Goal: Information Seeking & Learning: Learn about a topic

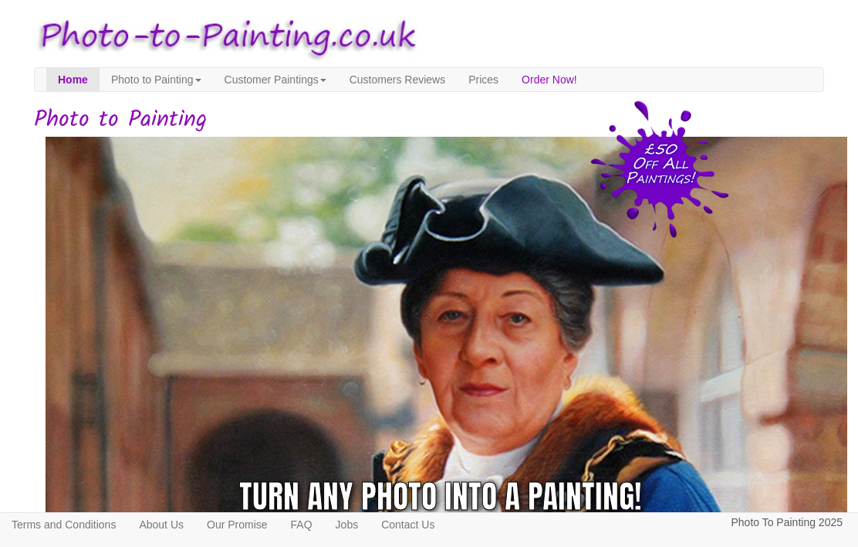
click at [213, 80] on link "Photo to Painting" at bounding box center [156, 79] width 113 height 23
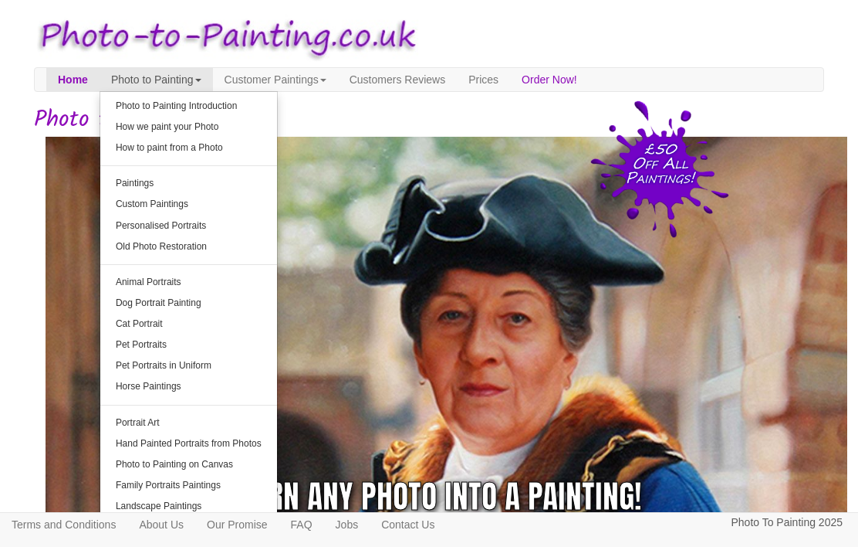
click at [263, 104] on link "Photo to Painting Introduction" at bounding box center [188, 106] width 177 height 21
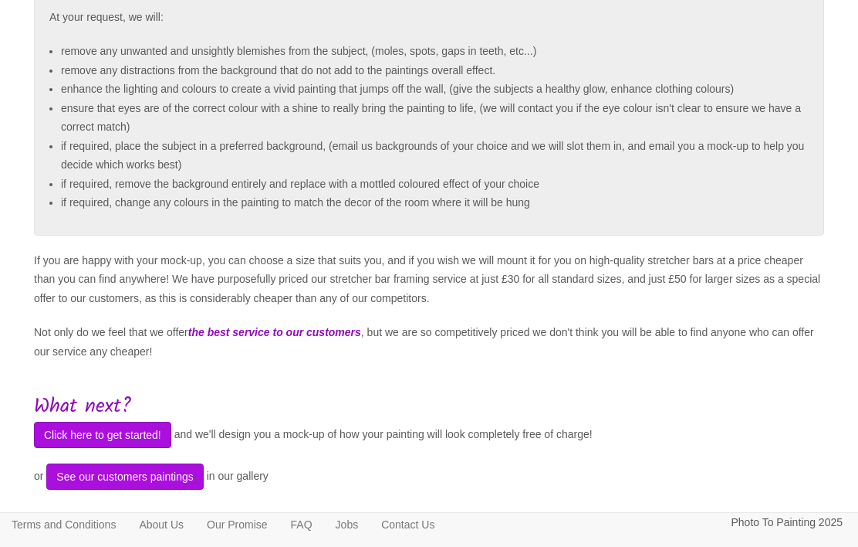
scroll to position [405, 0]
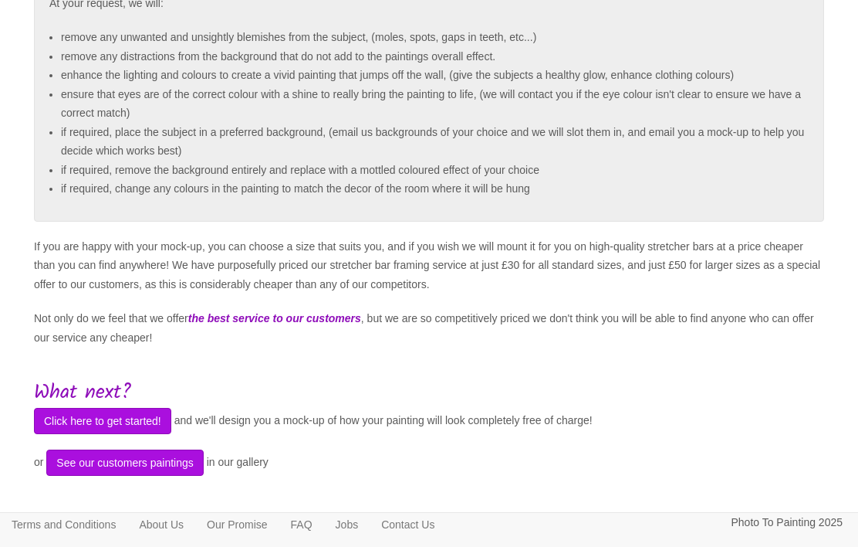
click at [160, 473] on button "See our customers paintings" at bounding box center [124, 462] width 157 height 26
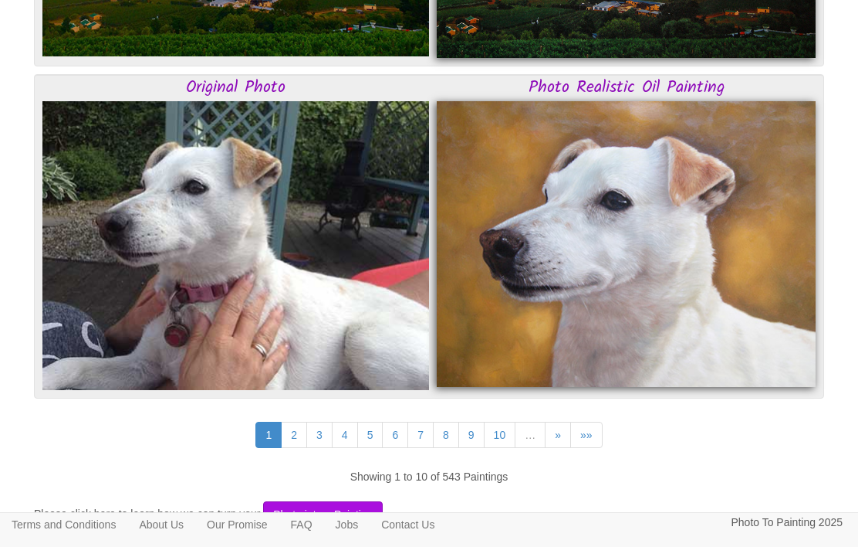
scroll to position [4023, 0]
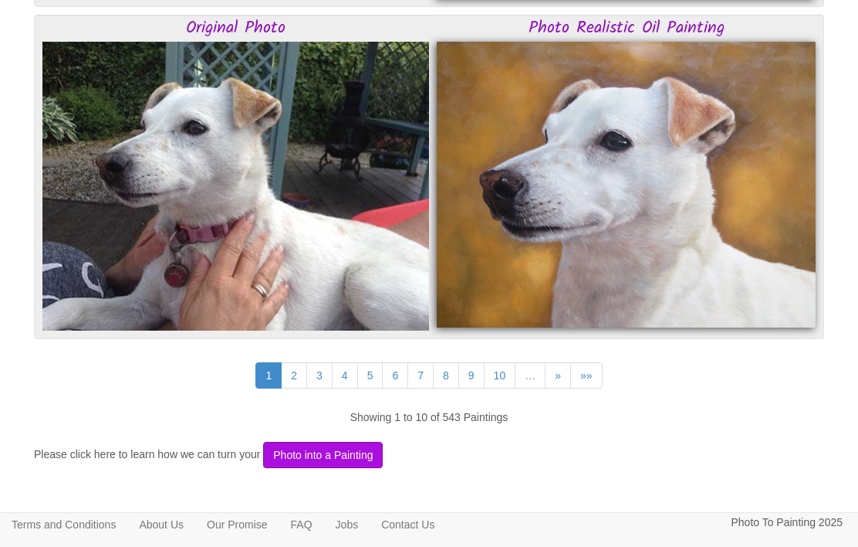
click at [565, 369] on link "»" at bounding box center [558, 375] width 26 height 26
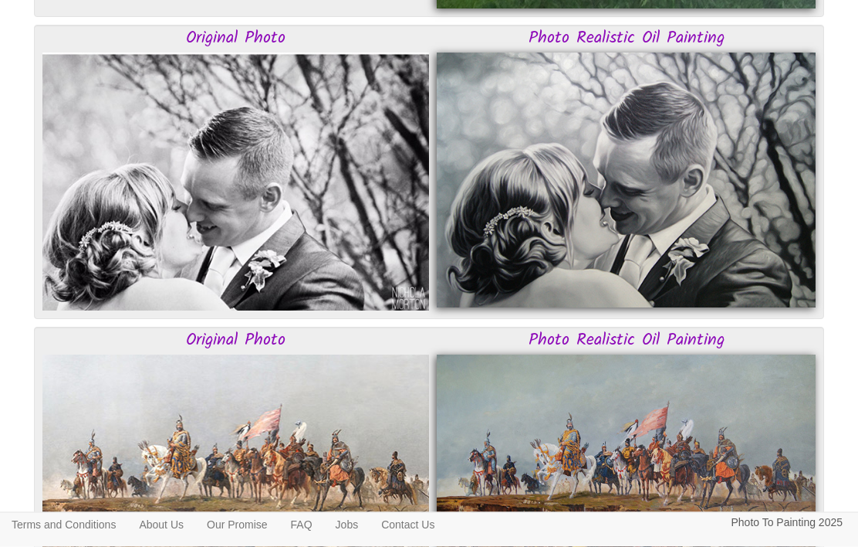
scroll to position [2009, 0]
click at [658, 242] on img at bounding box center [626, 180] width 379 height 256
click at [641, 44] on h3 "Photo Realistic Oil Painting" at bounding box center [626, 38] width 379 height 19
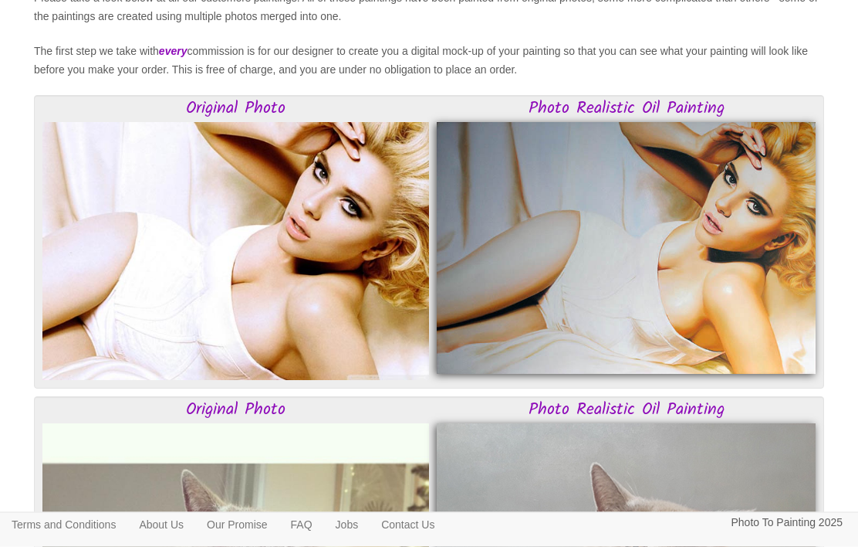
scroll to position [0, 0]
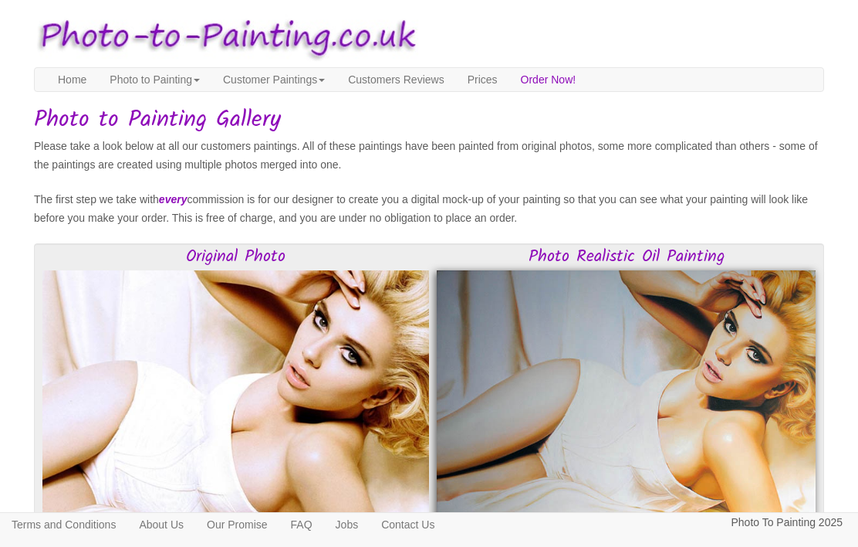
click at [212, 77] on link "Photo to Painting" at bounding box center [154, 79] width 113 height 23
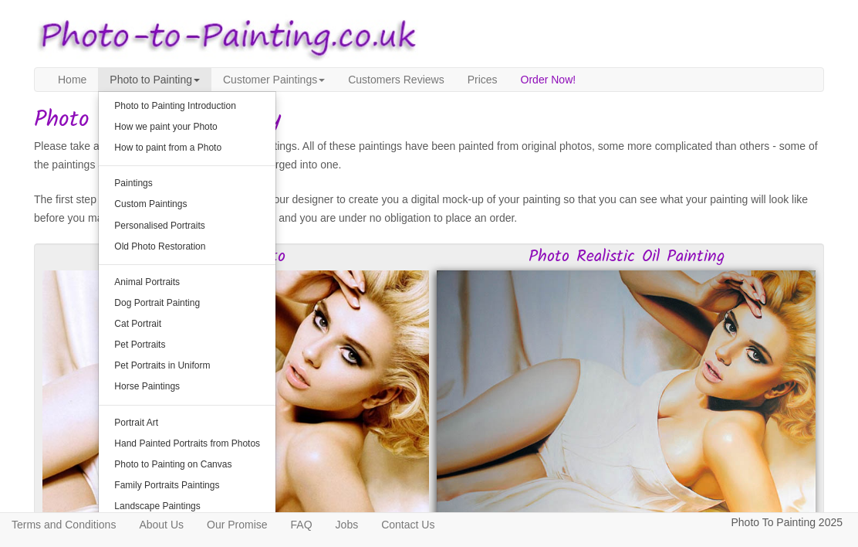
click at [227, 130] on link "How we paint your Photo" at bounding box center [187, 127] width 177 height 21
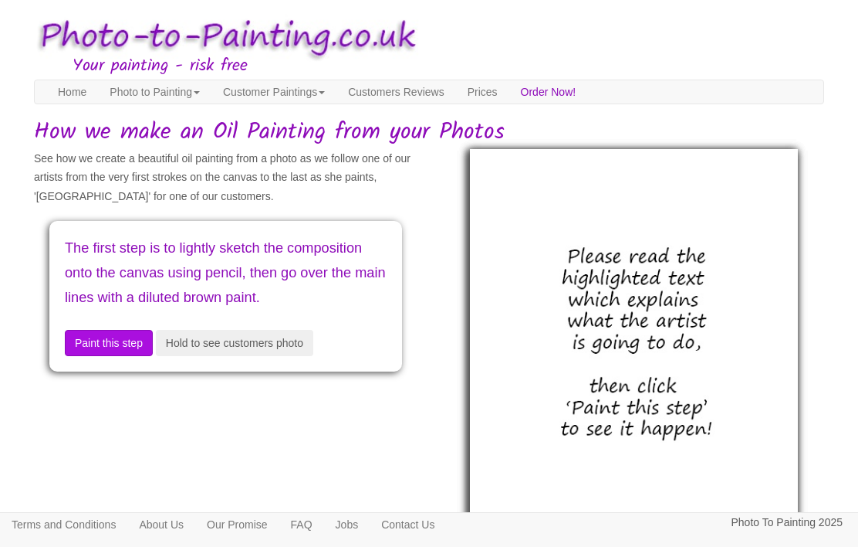
click at [232, 356] on button "Hold to see customers photo" at bounding box center [234, 343] width 157 height 26
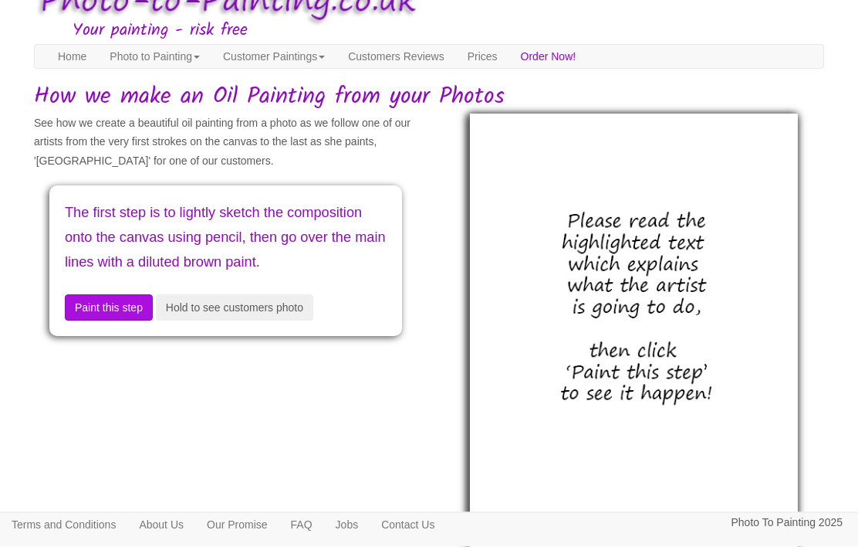
scroll to position [45, 0]
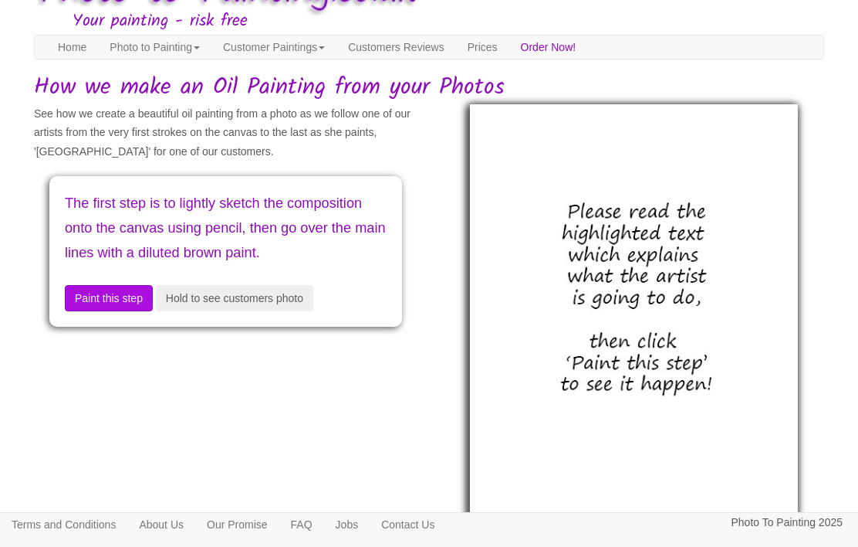
click at [135, 311] on button "Paint this step" at bounding box center [109, 298] width 88 height 26
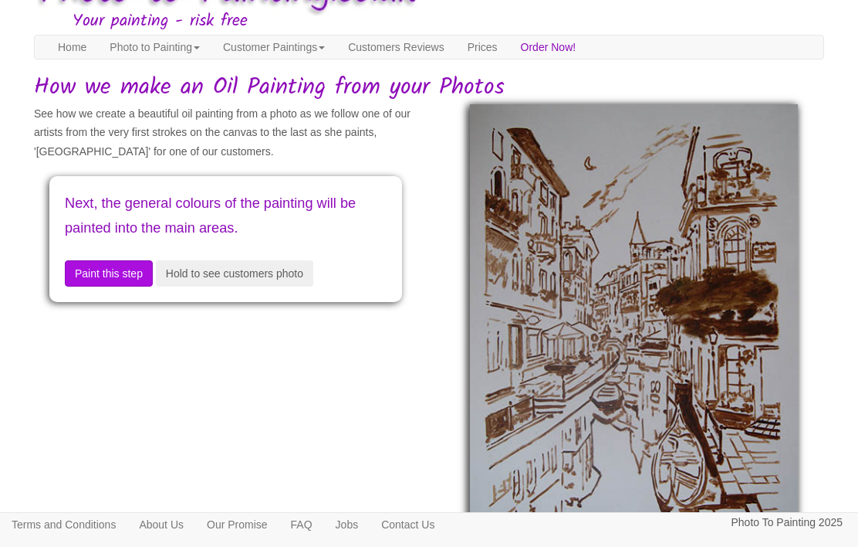
click at [136, 269] on button "Paint this step" at bounding box center [109, 273] width 88 height 26
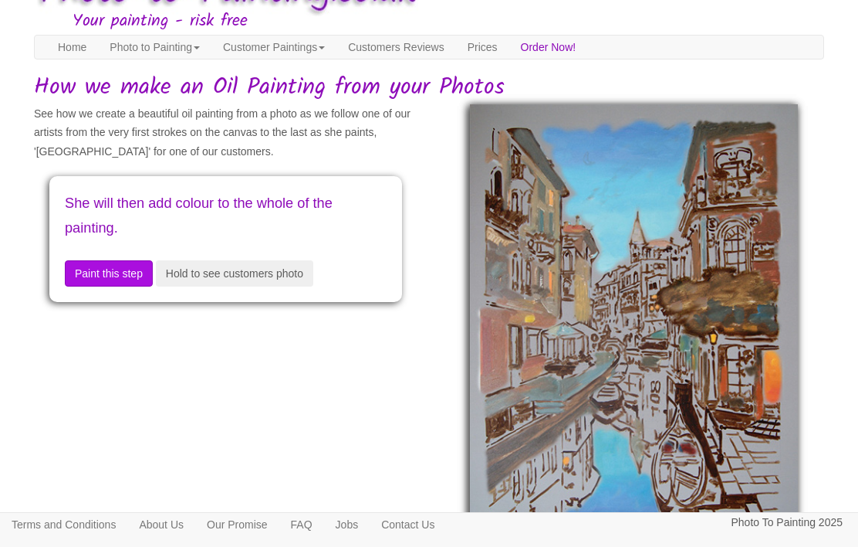
click at [116, 273] on button "Paint this step" at bounding box center [109, 273] width 88 height 26
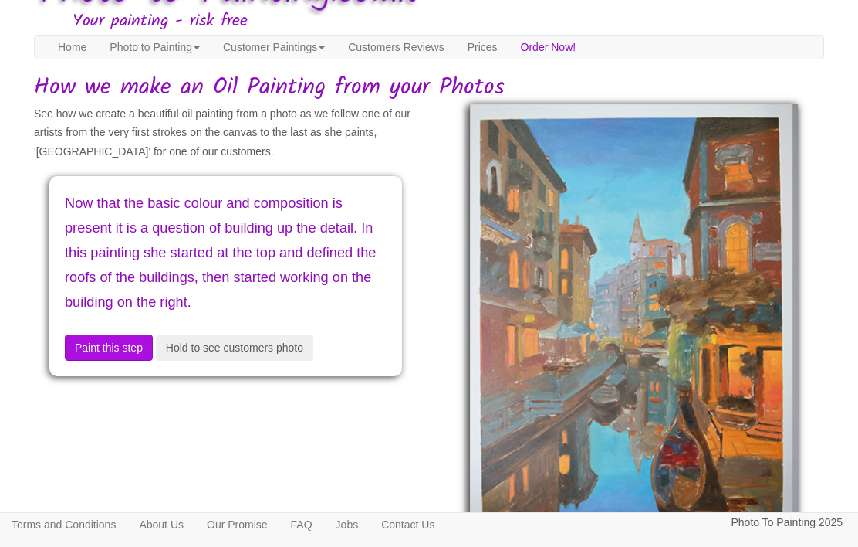
click at [102, 336] on button "Paint this step" at bounding box center [109, 347] width 88 height 26
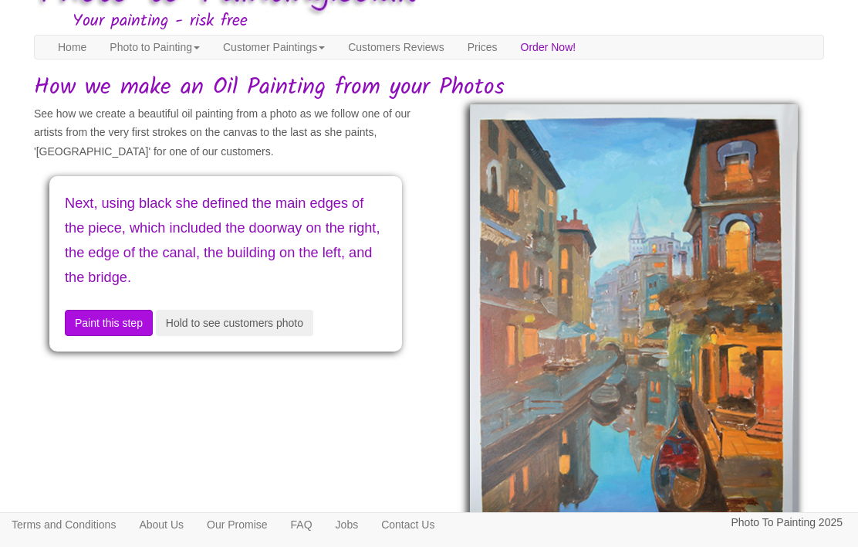
click at [104, 317] on button "Paint this step" at bounding box center [109, 323] width 88 height 26
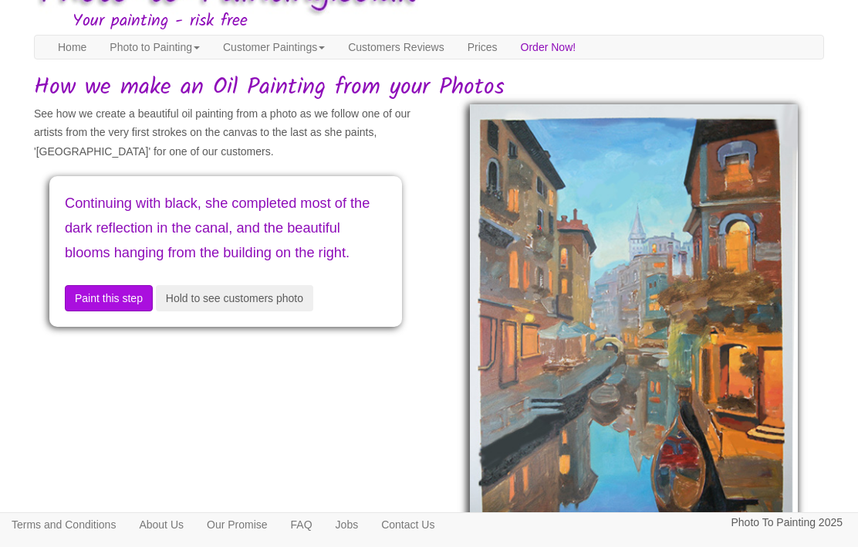
click at [102, 311] on button "Paint this step" at bounding box center [109, 298] width 88 height 26
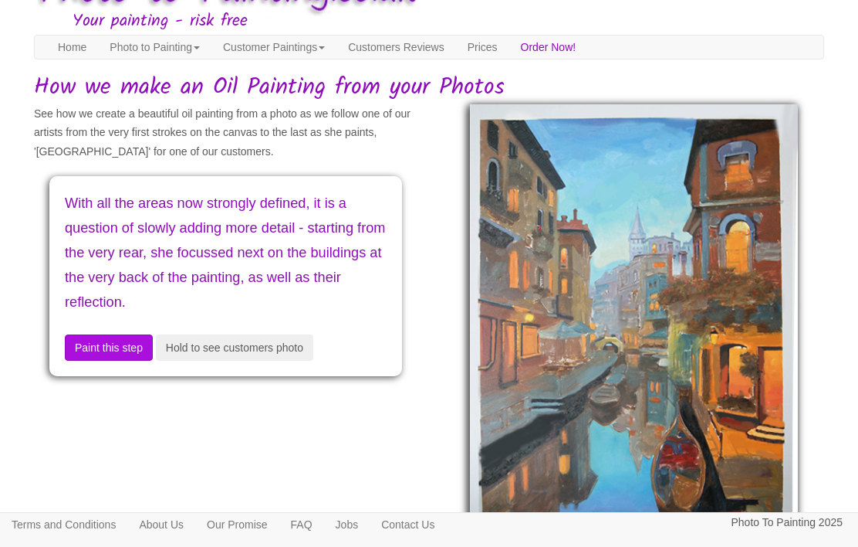
click at [201, 353] on button "Hold to see customers photo" at bounding box center [234, 347] width 157 height 26
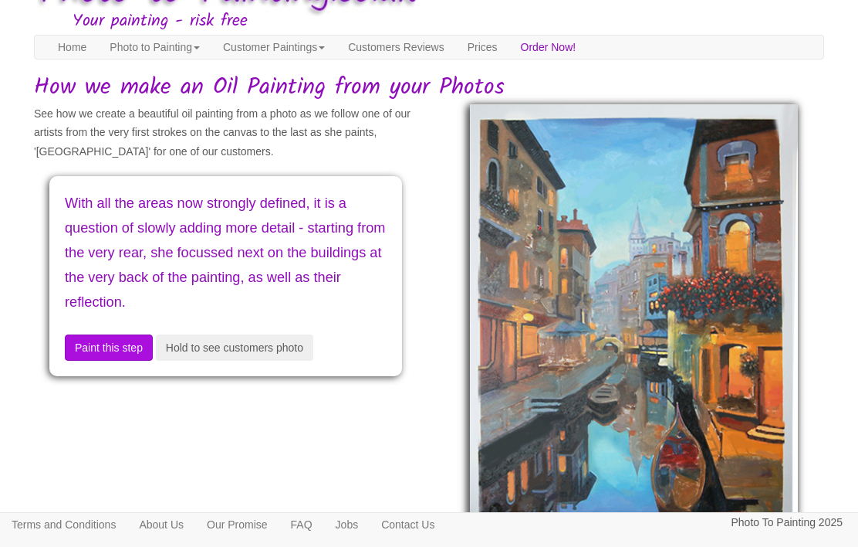
click at [94, 343] on button "Paint this step" at bounding box center [109, 347] width 88 height 26
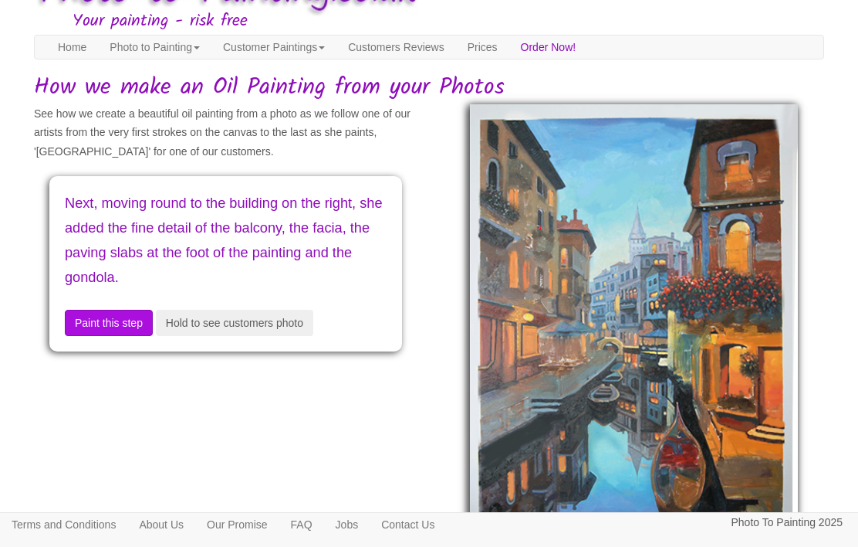
click at [204, 331] on button "Hold to see customers photo" at bounding box center [234, 323] width 157 height 26
click at [120, 315] on button "Paint this step" at bounding box center [109, 323] width 88 height 26
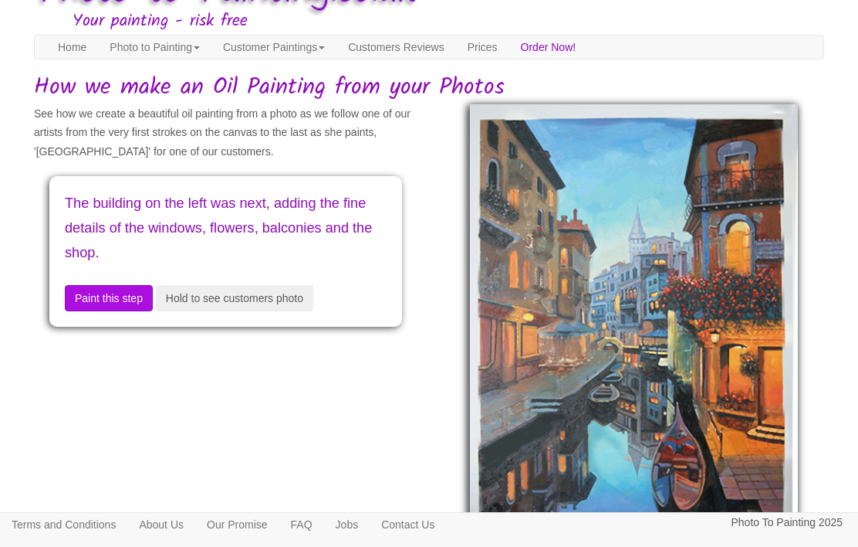
click at [212, 305] on button "Hold to see customers photo" at bounding box center [234, 298] width 157 height 26
click at [124, 301] on button "Paint this step" at bounding box center [109, 298] width 88 height 26
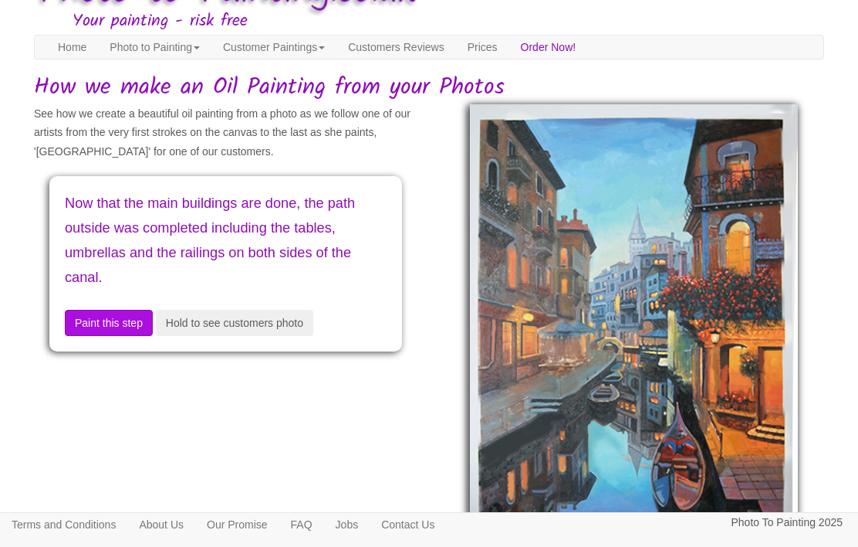
click at [210, 327] on button "Hold to see customers photo" at bounding box center [234, 323] width 157 height 26
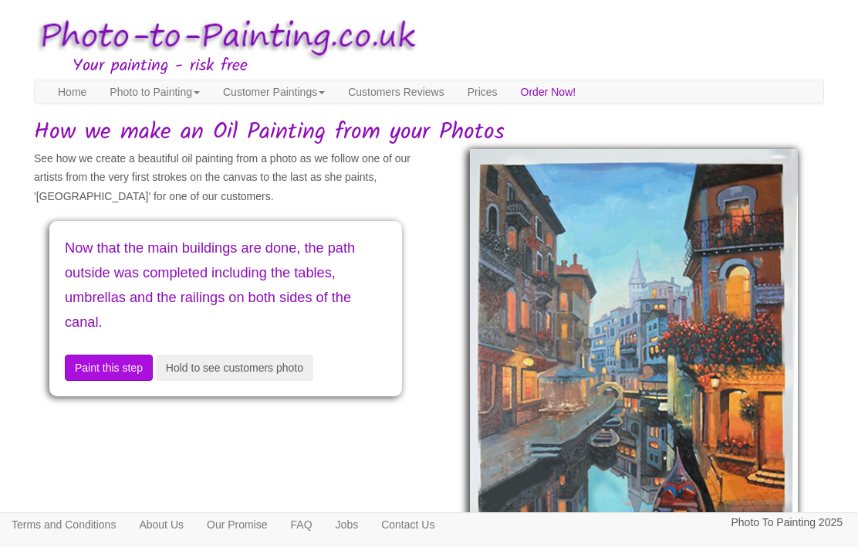
click at [427, 100] on link "Customers Reviews" at bounding box center [396, 91] width 119 height 23
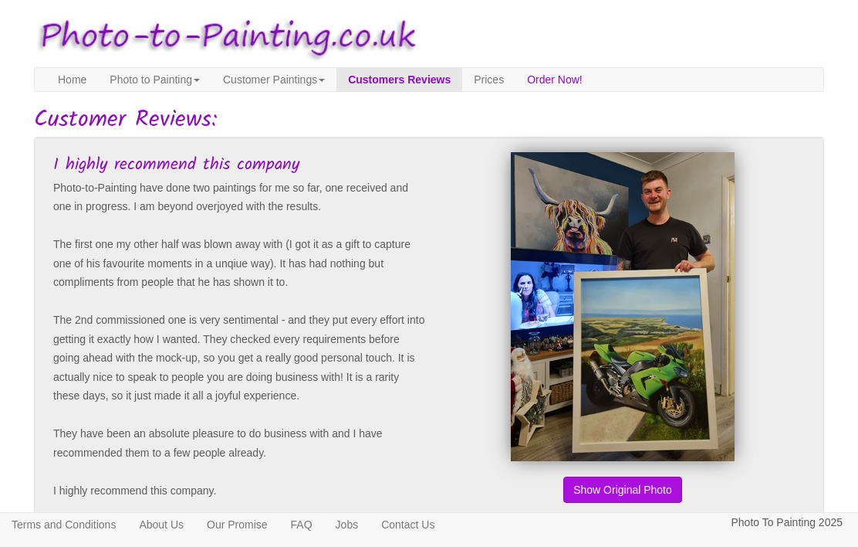
click at [516, 81] on link "Prices" at bounding box center [488, 79] width 53 height 23
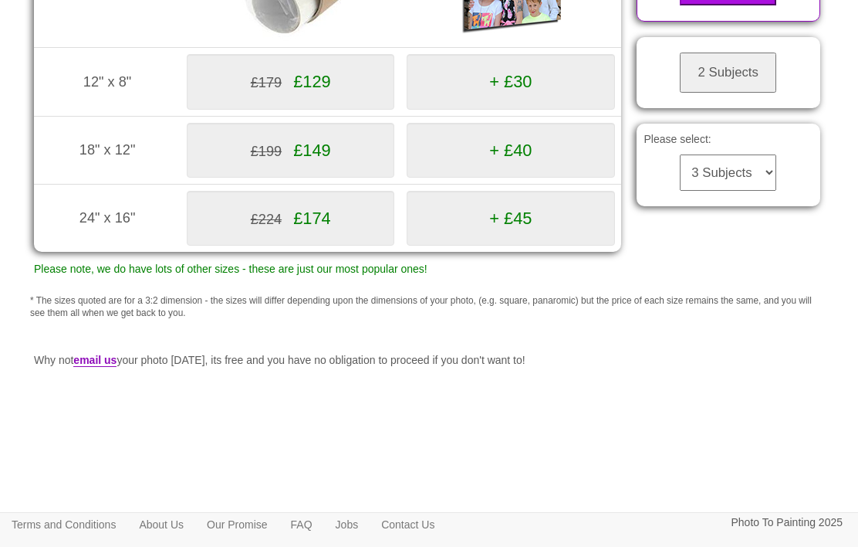
scroll to position [359, 0]
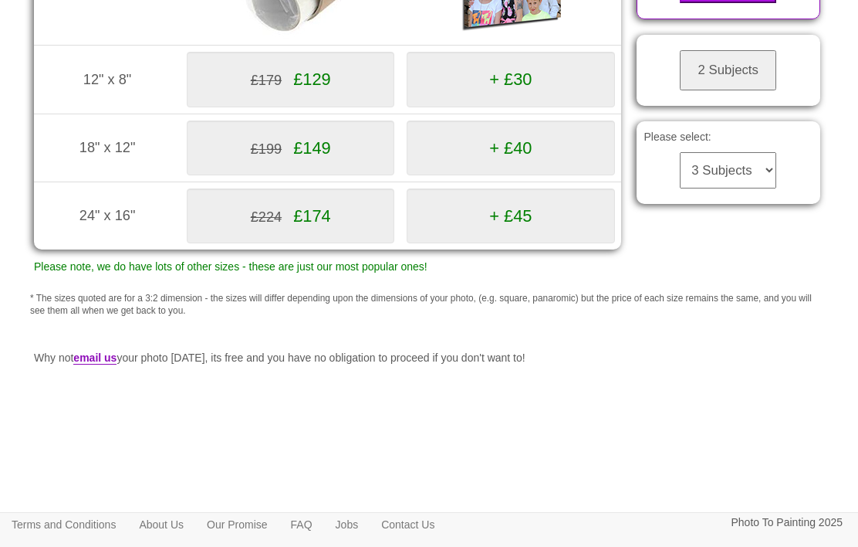
click at [364, 291] on div "Inches mm Rolled Stretched 12" x 8" (305mm x 203mm) £179 £129 + £30 18" x 12"" at bounding box center [327, 92] width 611 height 398
click at [372, 276] on p "Please note, we do have lots of other sizes - these are just our most popular o…" at bounding box center [327, 266] width 587 height 19
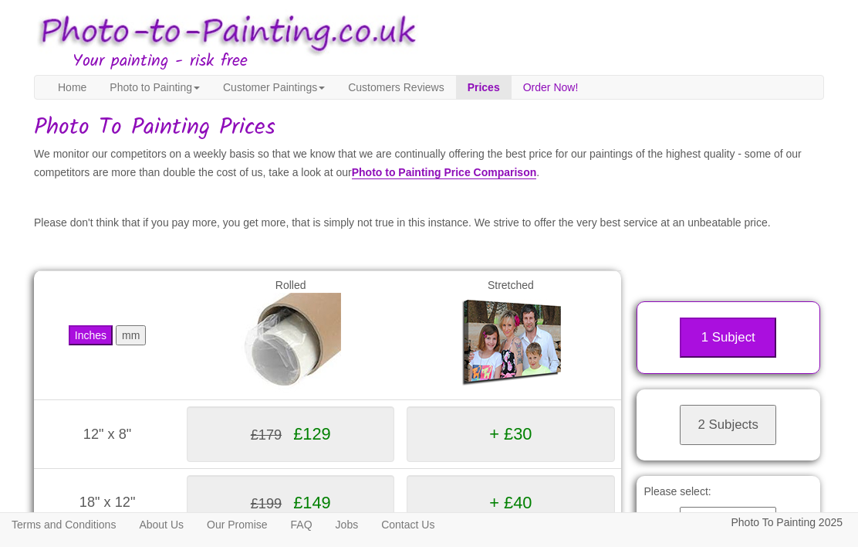
scroll to position [0, 0]
